Goal: Use online tool/utility: Utilize a website feature to perform a specific function

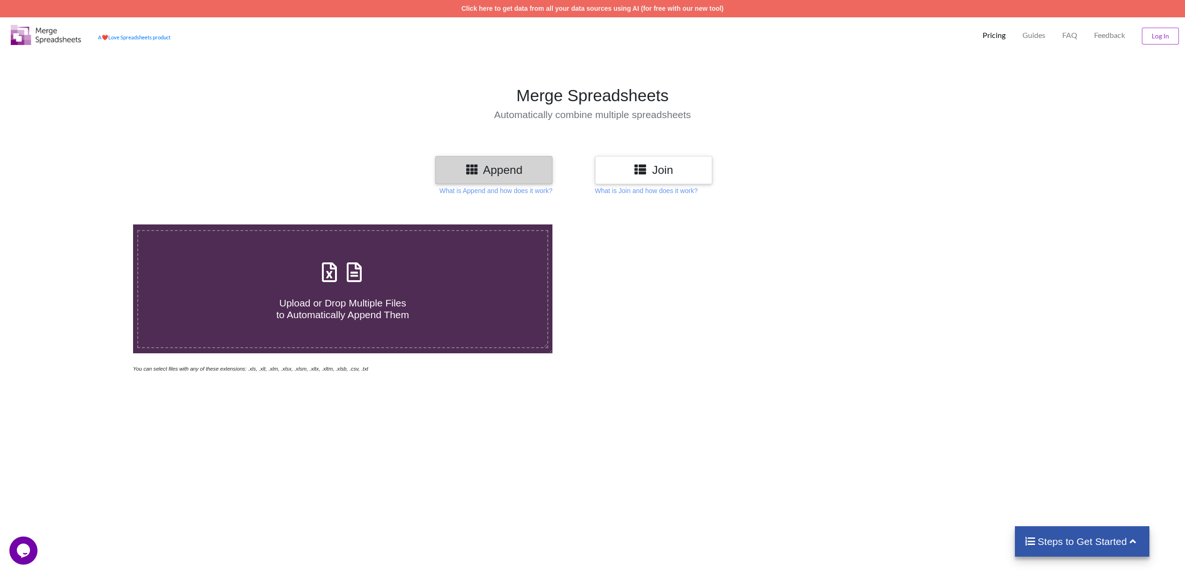
click at [363, 287] on div "Upload or Drop Multiple Files to Automatically Append Them" at bounding box center [342, 289] width 409 height 63
click at [88, 225] on input "Upload or Drop Multiple Files to Automatically Append Them" at bounding box center [88, 225] width 0 height 0
type input "C:\fakepath\emergency-vets-stockport-[GEOGRAPHIC_DATA]csv"
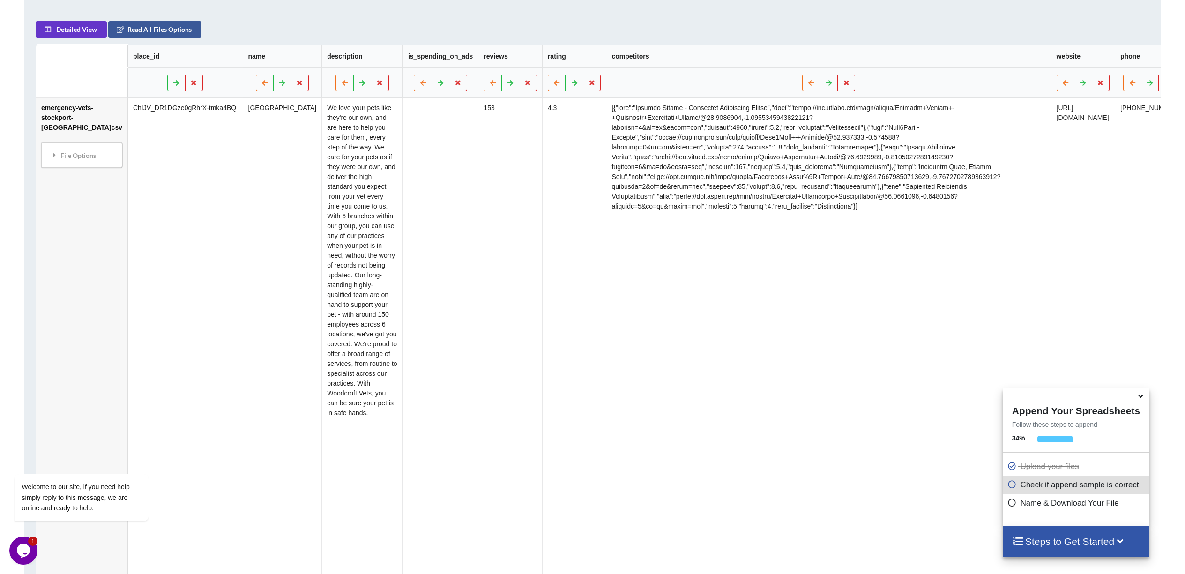
scroll to position [544, 0]
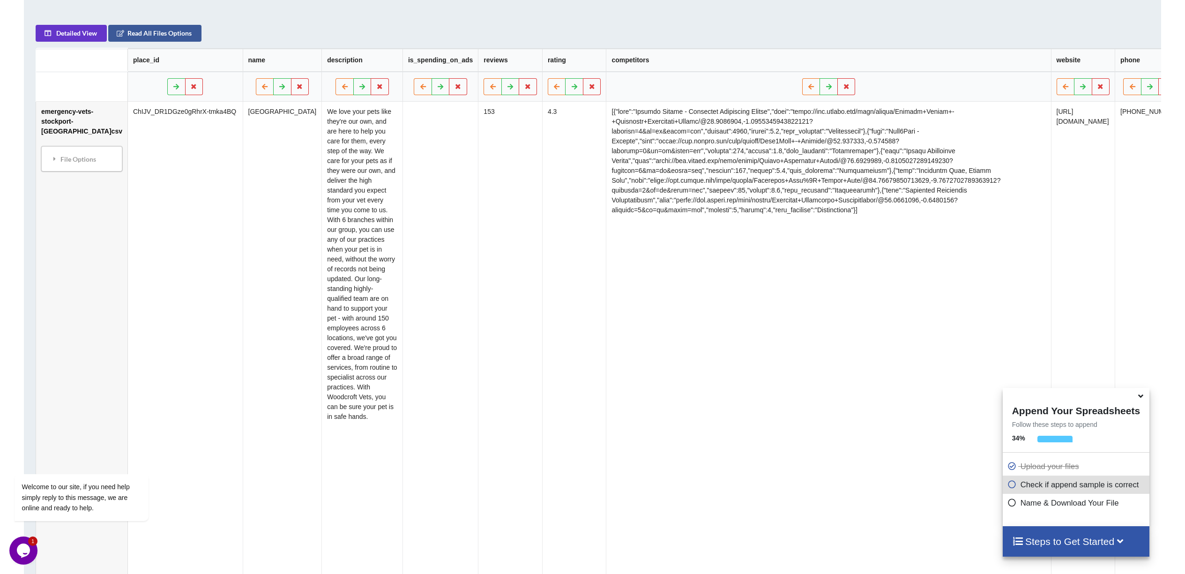
click at [1014, 505] on icon at bounding box center [1012, 501] width 9 height 8
click at [1013, 503] on icon at bounding box center [1012, 501] width 9 height 8
click at [1014, 487] on icon at bounding box center [1012, 483] width 9 height 8
click at [1014, 486] on icon at bounding box center [1012, 483] width 9 height 8
click at [1054, 544] on h4 "Steps to Get Started" at bounding box center [1076, 542] width 128 height 12
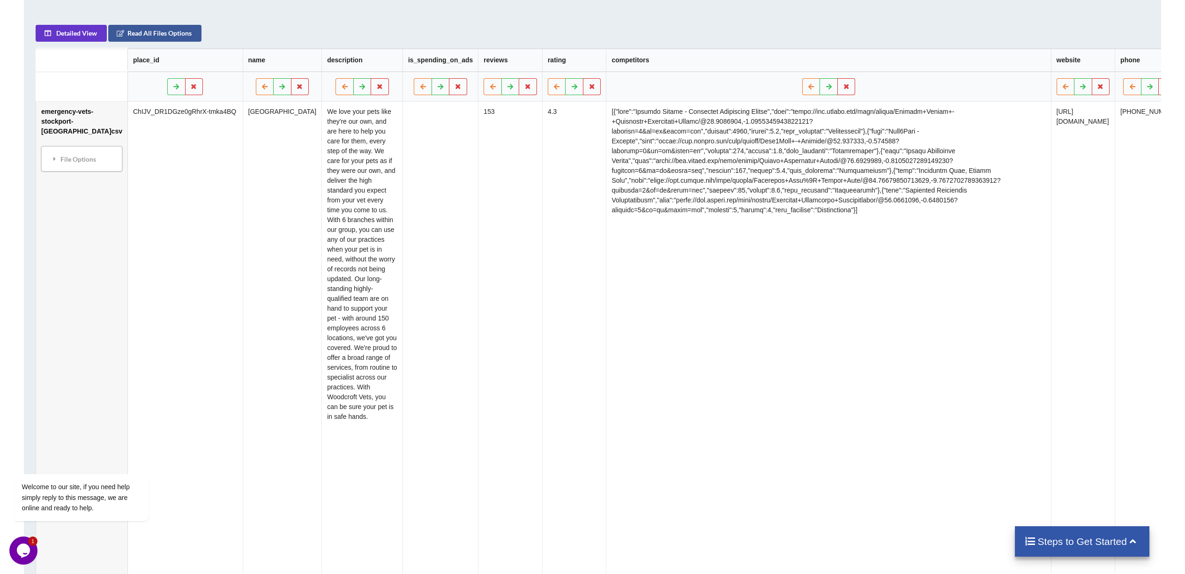
click at [1054, 544] on h4 "Steps to Get Started" at bounding box center [1083, 542] width 116 height 12
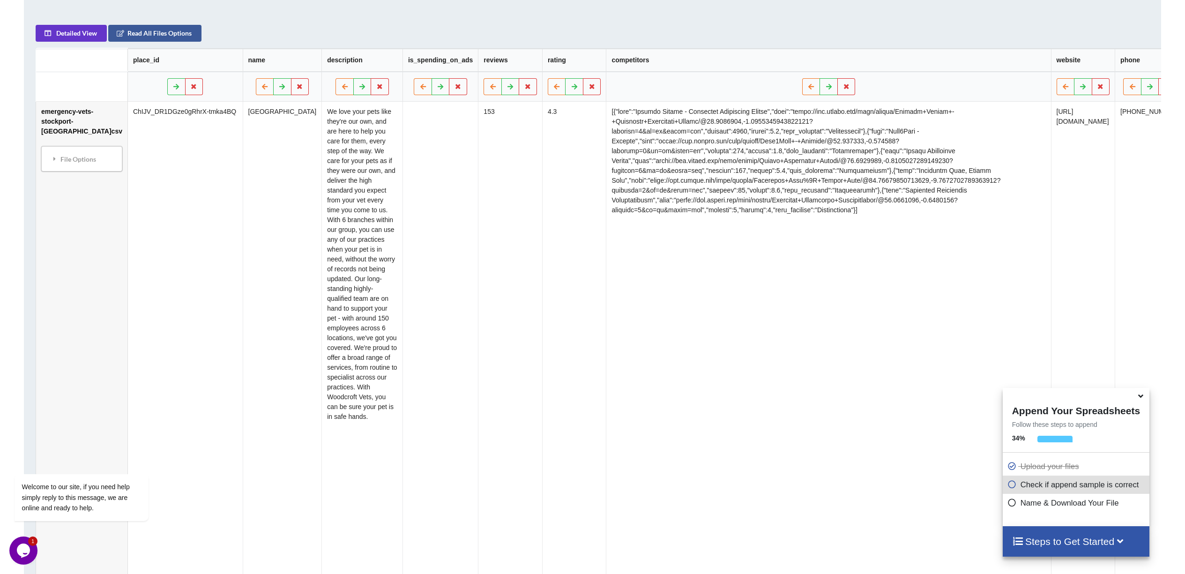
click at [1011, 485] on icon at bounding box center [1012, 483] width 9 height 8
click at [1013, 502] on icon at bounding box center [1012, 501] width 9 height 8
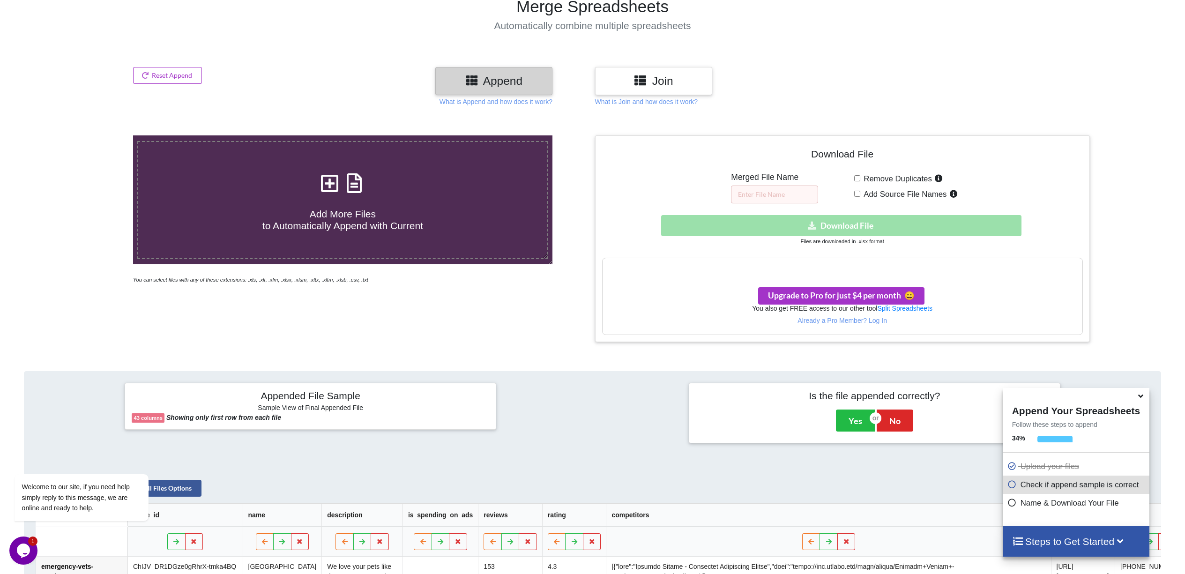
scroll to position [0, 0]
